Goal: Transaction & Acquisition: Purchase product/service

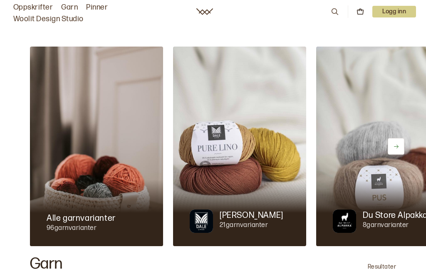
click at [404, 151] on button at bounding box center [396, 146] width 17 height 17
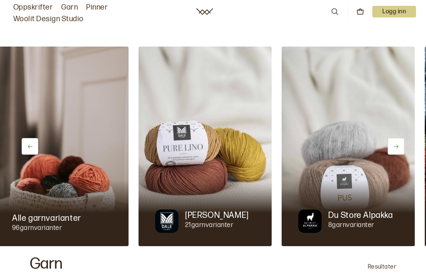
scroll to position [0, 143]
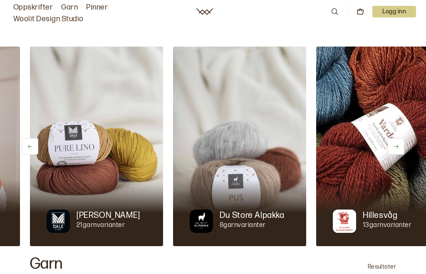
click at [401, 153] on button at bounding box center [396, 146] width 17 height 17
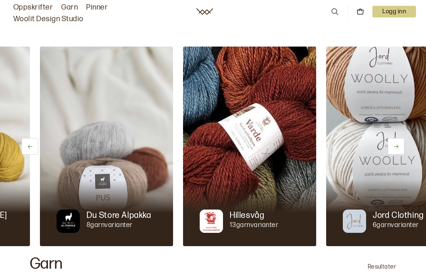
scroll to position [0, 286]
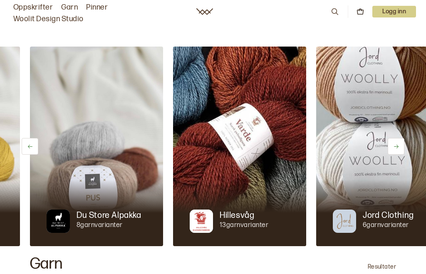
click at [404, 150] on button at bounding box center [396, 146] width 17 height 17
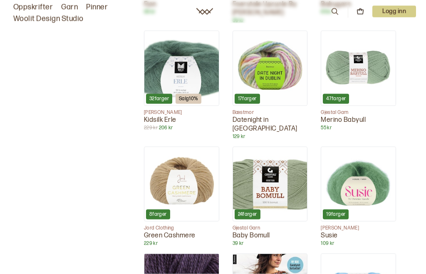
scroll to position [1860, 0]
click at [40, 7] on link "Oppskrifter" at bounding box center [33, 8] width 40 height 12
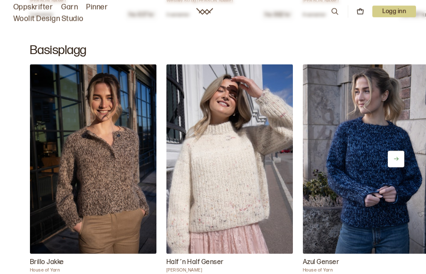
scroll to position [3473, 0]
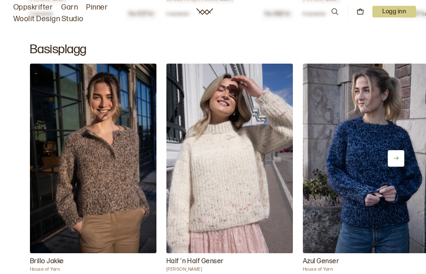
click at [399, 167] on button at bounding box center [396, 158] width 17 height 17
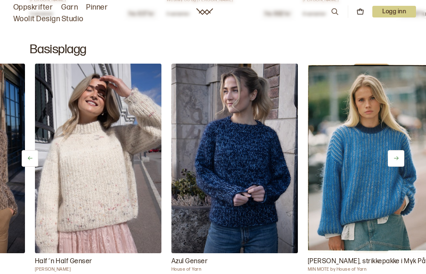
scroll to position [0, 136]
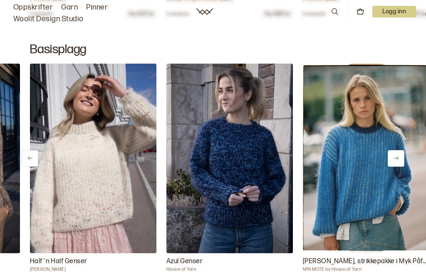
click at [399, 167] on button at bounding box center [396, 158] width 17 height 17
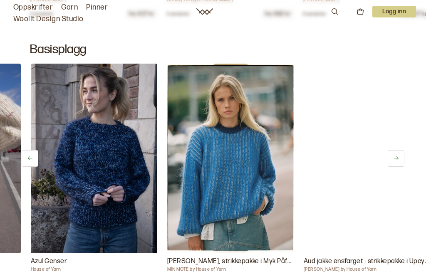
scroll to position [0, 273]
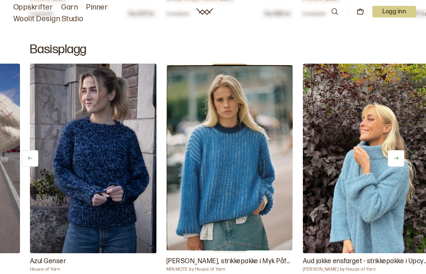
click at [405, 173] on img at bounding box center [366, 159] width 126 height 190
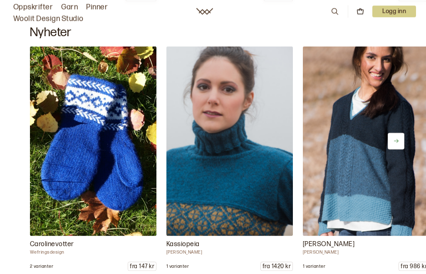
scroll to position [5345, 0]
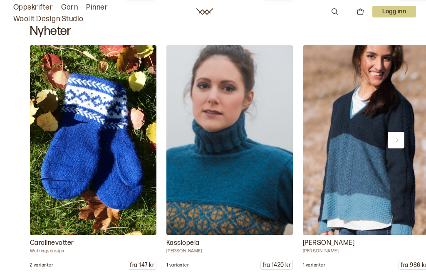
click at [396, 149] on button at bounding box center [396, 140] width 17 height 17
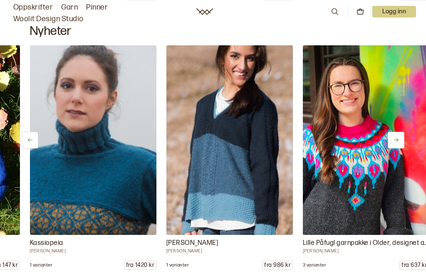
scroll to position [0, 136]
click at [399, 149] on button at bounding box center [396, 140] width 17 height 17
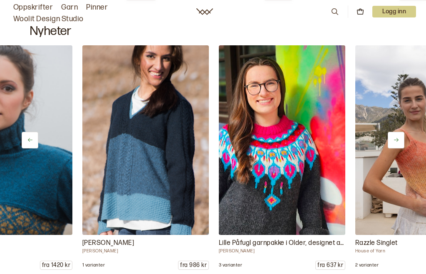
scroll to position [0, 273]
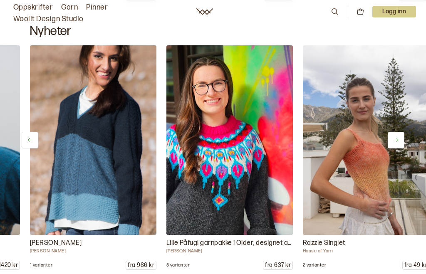
click at [402, 149] on button at bounding box center [396, 140] width 17 height 17
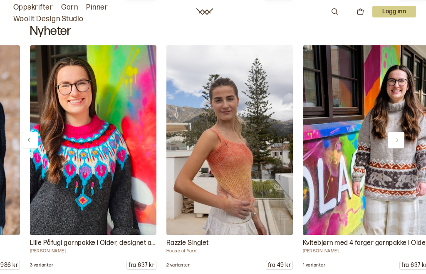
click at [400, 161] on img at bounding box center [366, 140] width 126 height 190
click at [405, 157] on img at bounding box center [366, 140] width 126 height 190
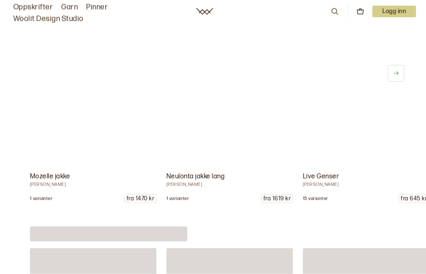
scroll to position [5682, 0]
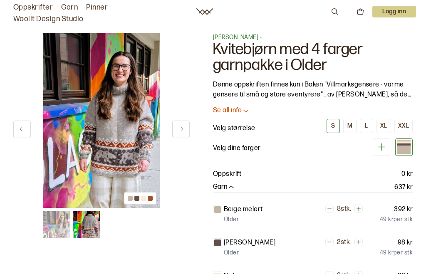
scroll to position [5373, 0]
